Goal: Browse casually

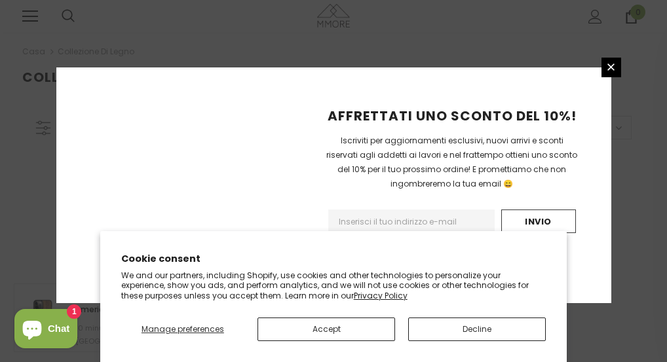
scroll to position [402, 0]
